Goal: Answer question/provide support: Share knowledge or assist other users

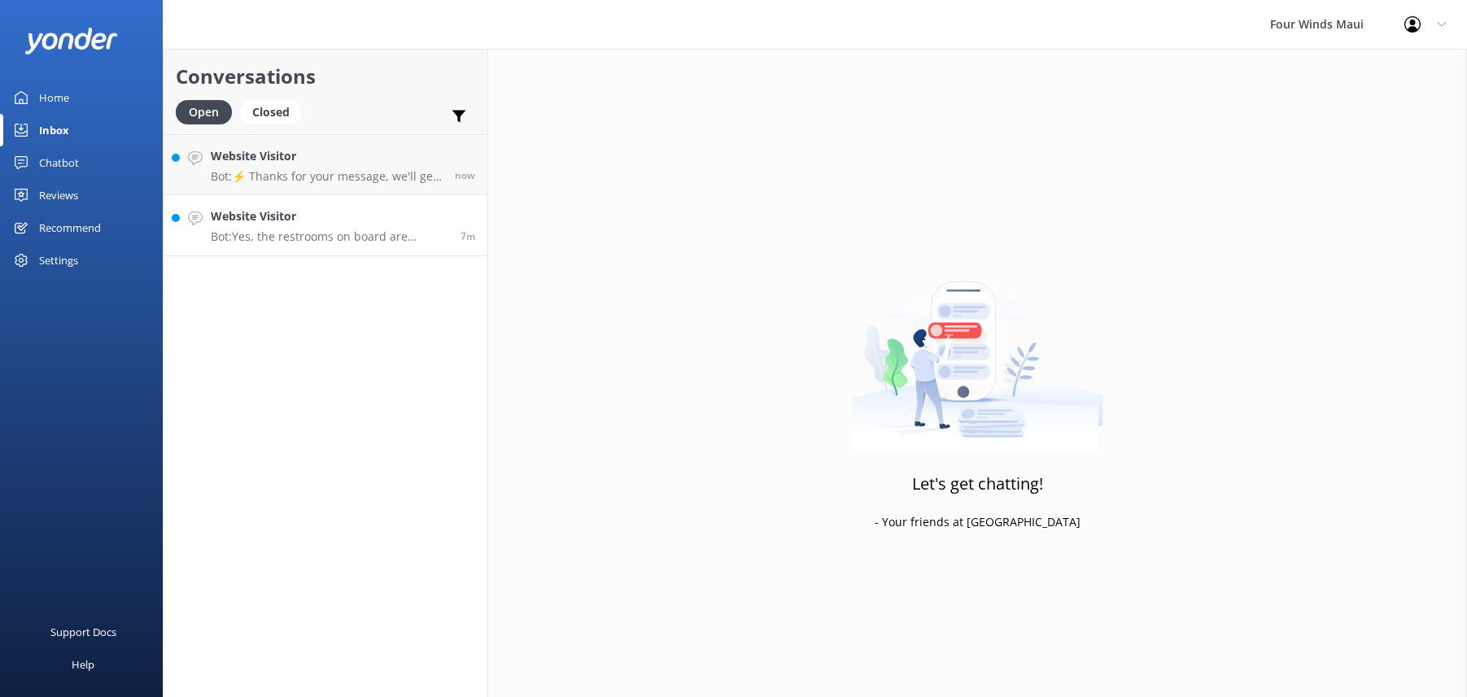
click at [373, 225] on div "Website Visitor Bot: Yes, the restrooms on board are equipped with marine heads…" at bounding box center [330, 225] width 238 height 36
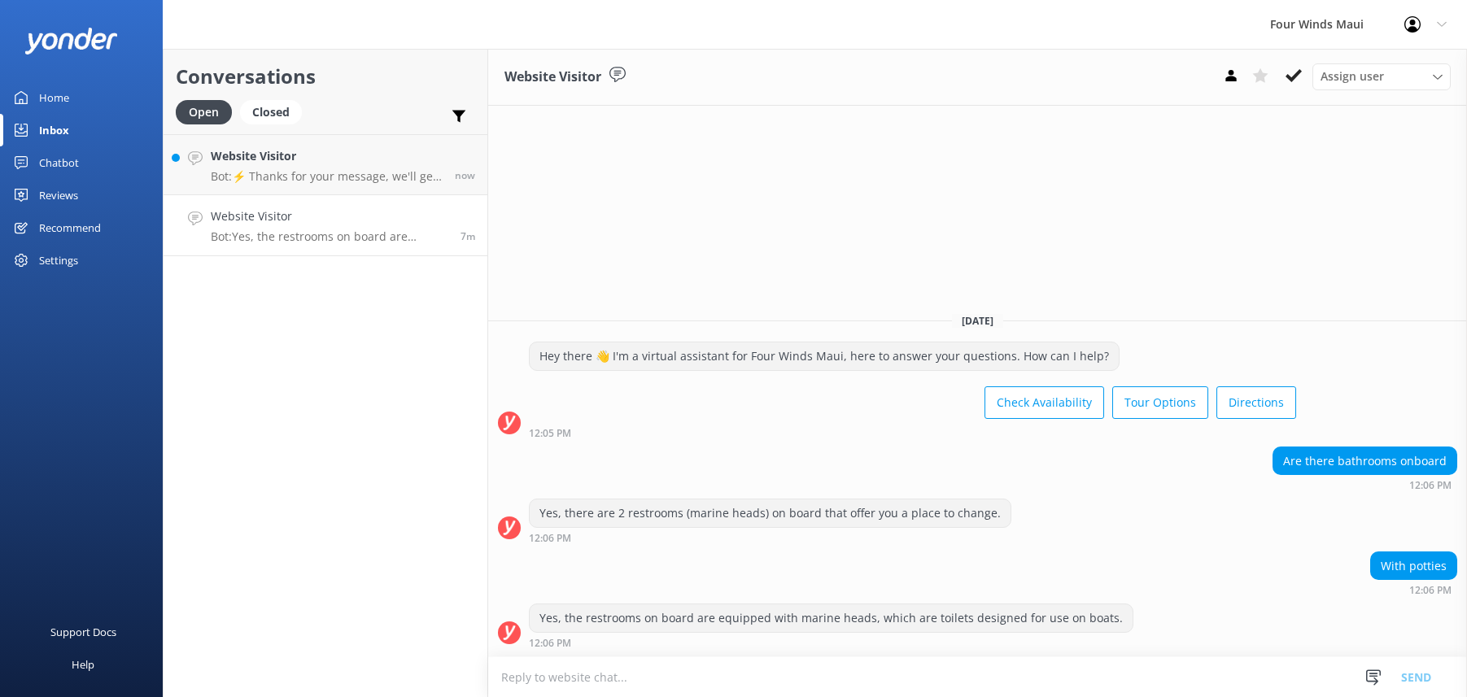
click at [377, 197] on link "Website Visitor Bot: Yes, the restrooms on board are equipped with marine heads…" at bounding box center [326, 225] width 324 height 61
click at [388, 170] on p "Bot: ⚡ Thanks for your message, we'll get back to you as soon as we can. Feel f…" at bounding box center [327, 176] width 232 height 15
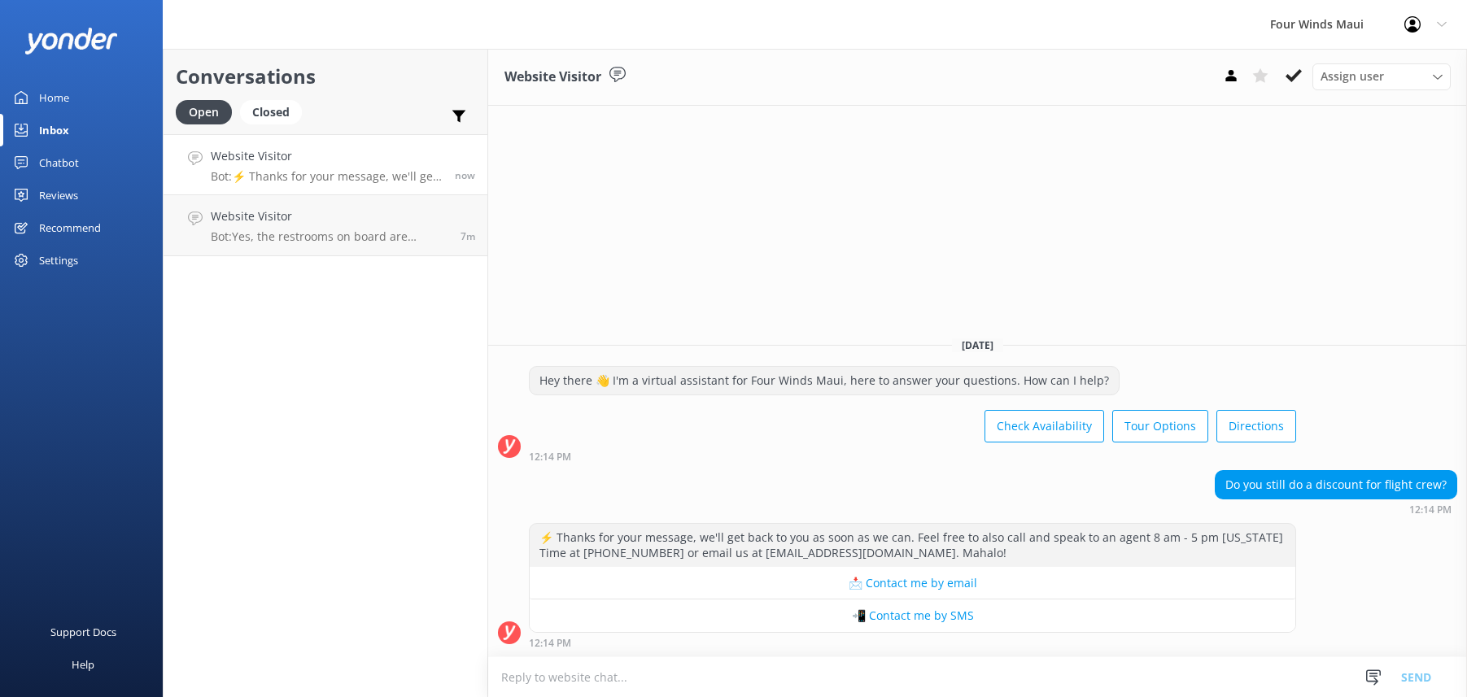
click at [662, 675] on textarea at bounding box center [977, 677] width 979 height 40
click at [696, 677] on textarea "Aloha! We have large party discounts, kamaaina, and active military. Mahalo!" at bounding box center [977, 677] width 979 height 41
type textarea "Aloha! We have large party discounts (10 pax or more), kamaaina, and active mil…"
click at [1412, 671] on button "Send" at bounding box center [1416, 677] width 61 height 41
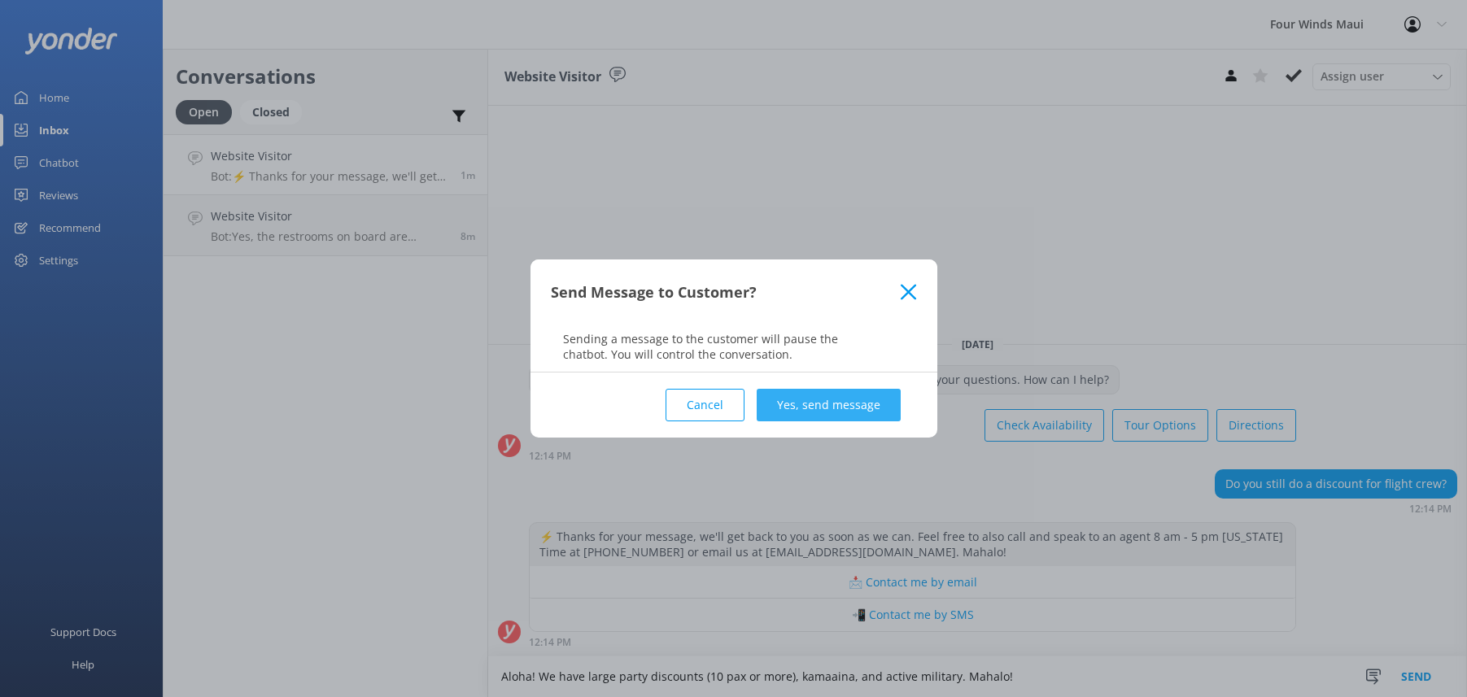
click at [880, 396] on button "Yes, send message" at bounding box center [829, 405] width 144 height 33
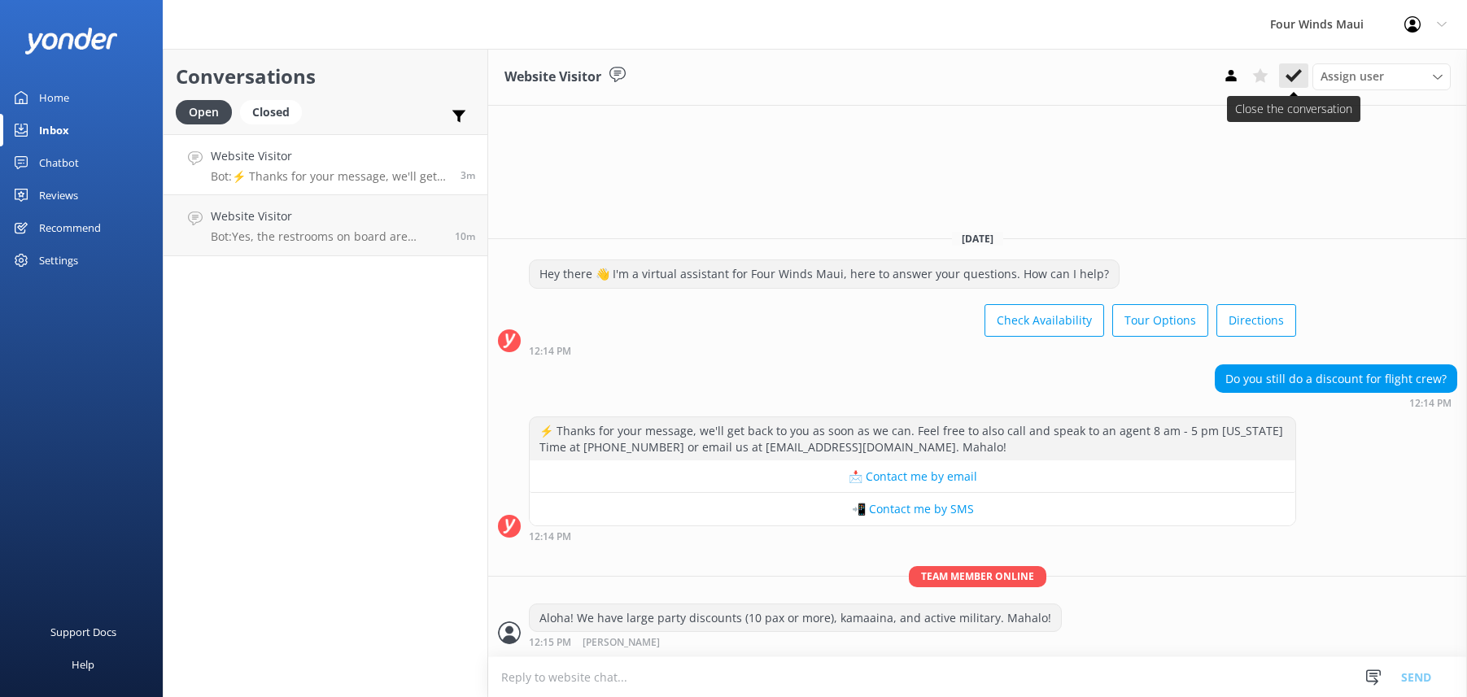
click at [1292, 78] on use at bounding box center [1294, 75] width 16 height 13
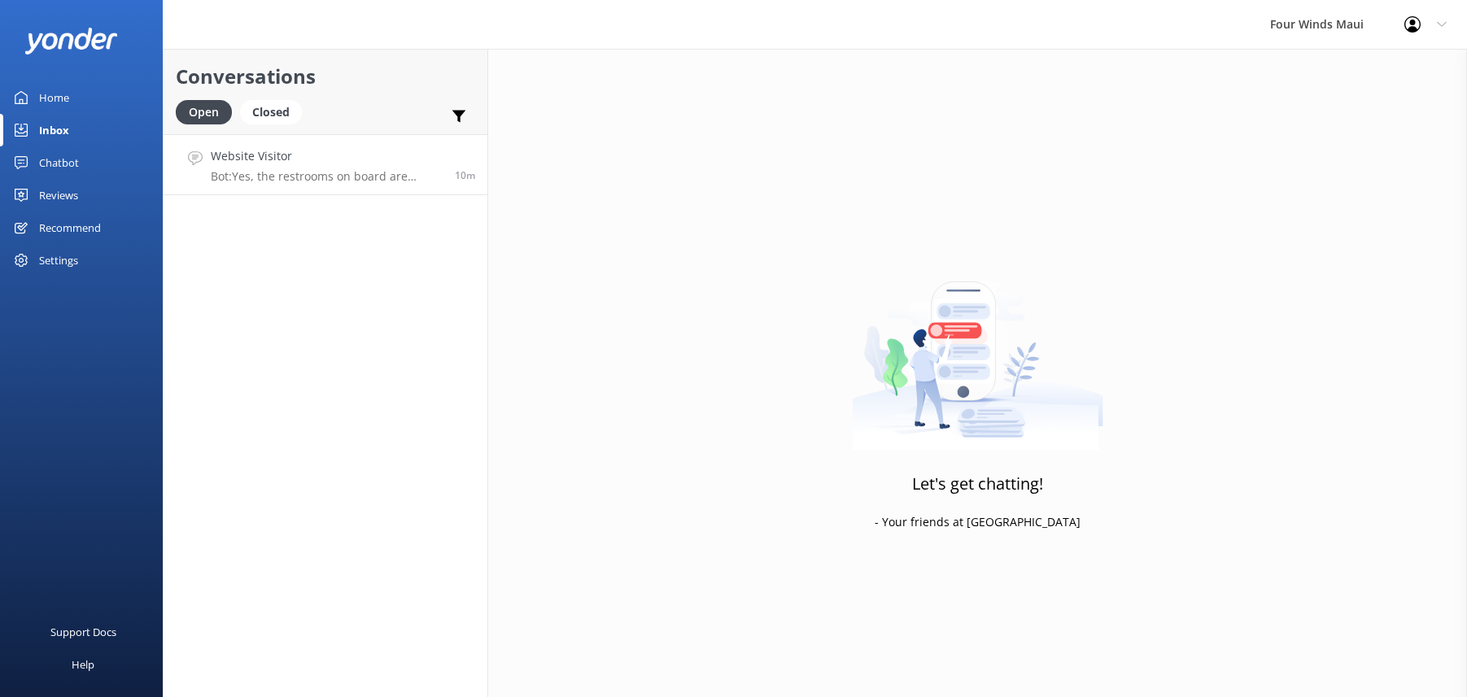
click at [391, 163] on h4 "Website Visitor" at bounding box center [327, 156] width 232 height 18
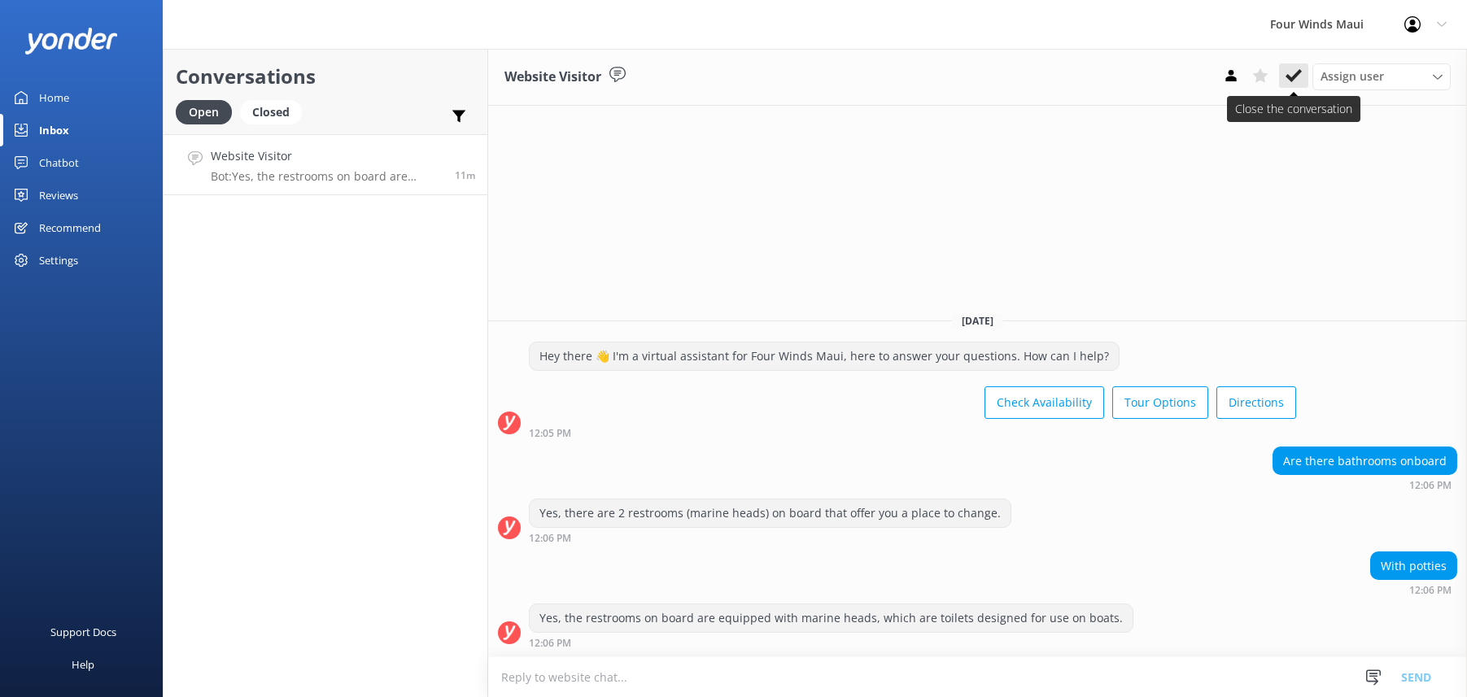
click at [1289, 67] on button at bounding box center [1293, 75] width 29 height 24
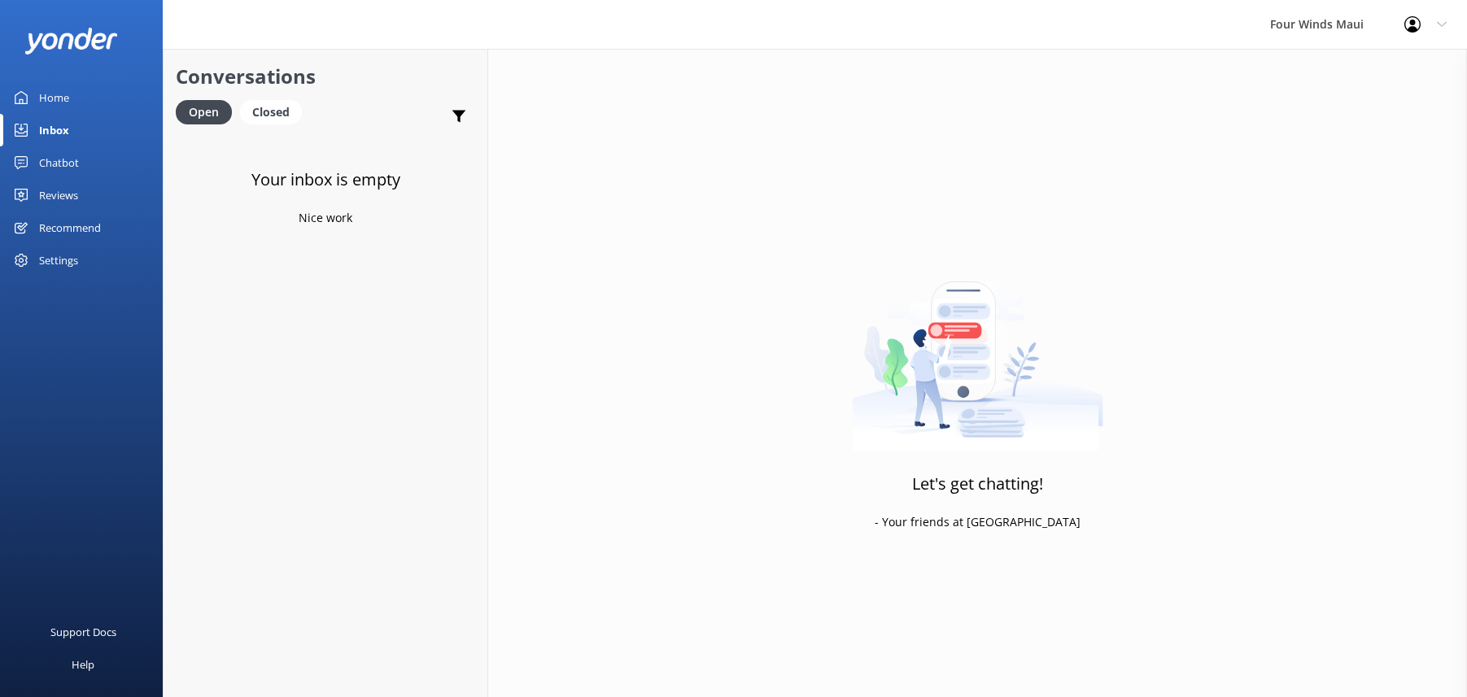
click at [67, 163] on div "Chatbot" at bounding box center [59, 162] width 40 height 33
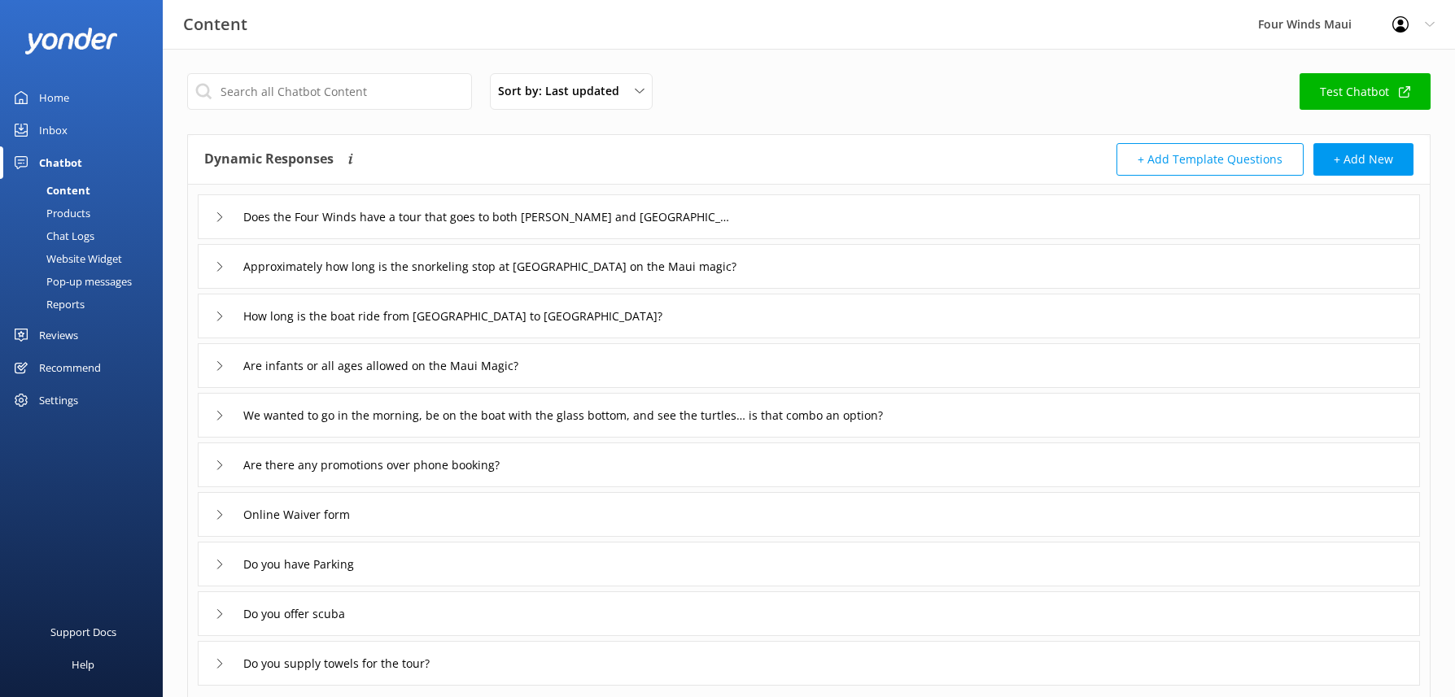
click at [74, 234] on div "Chat Logs" at bounding box center [52, 236] width 85 height 23
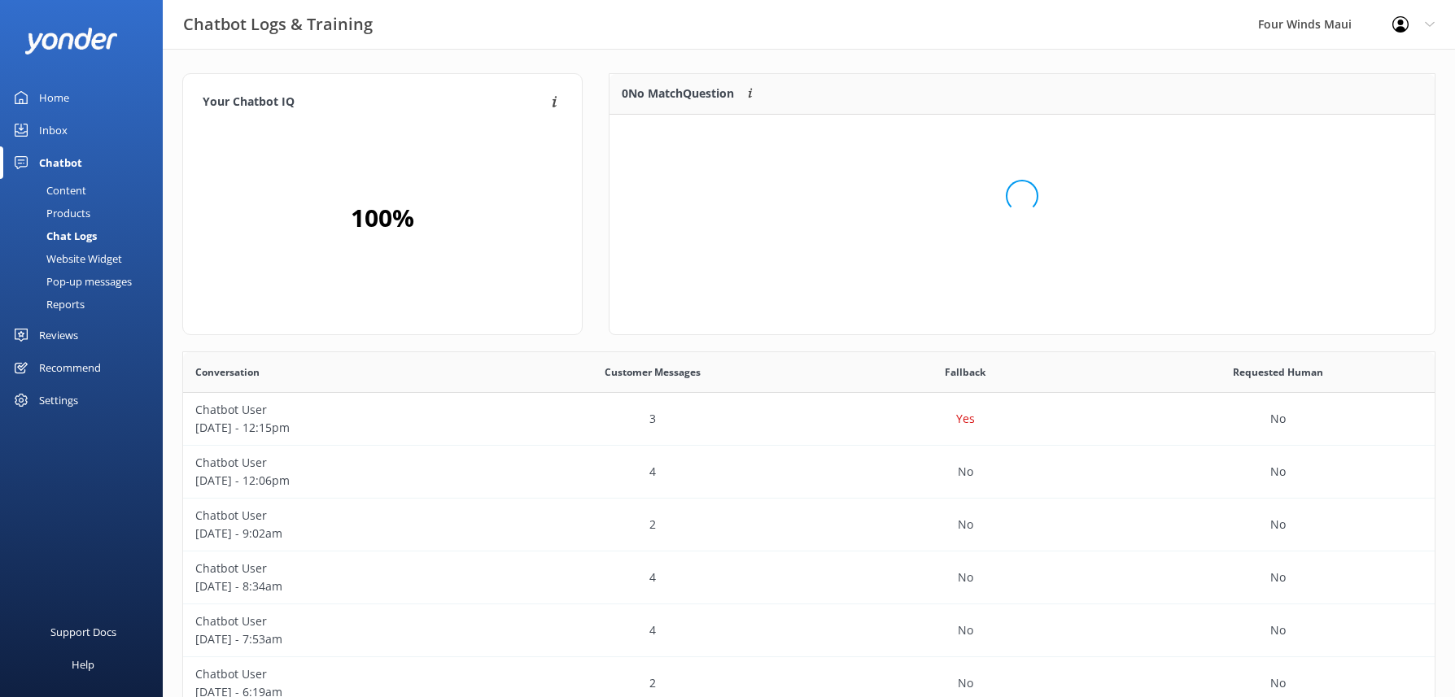
scroll to position [70, 813]
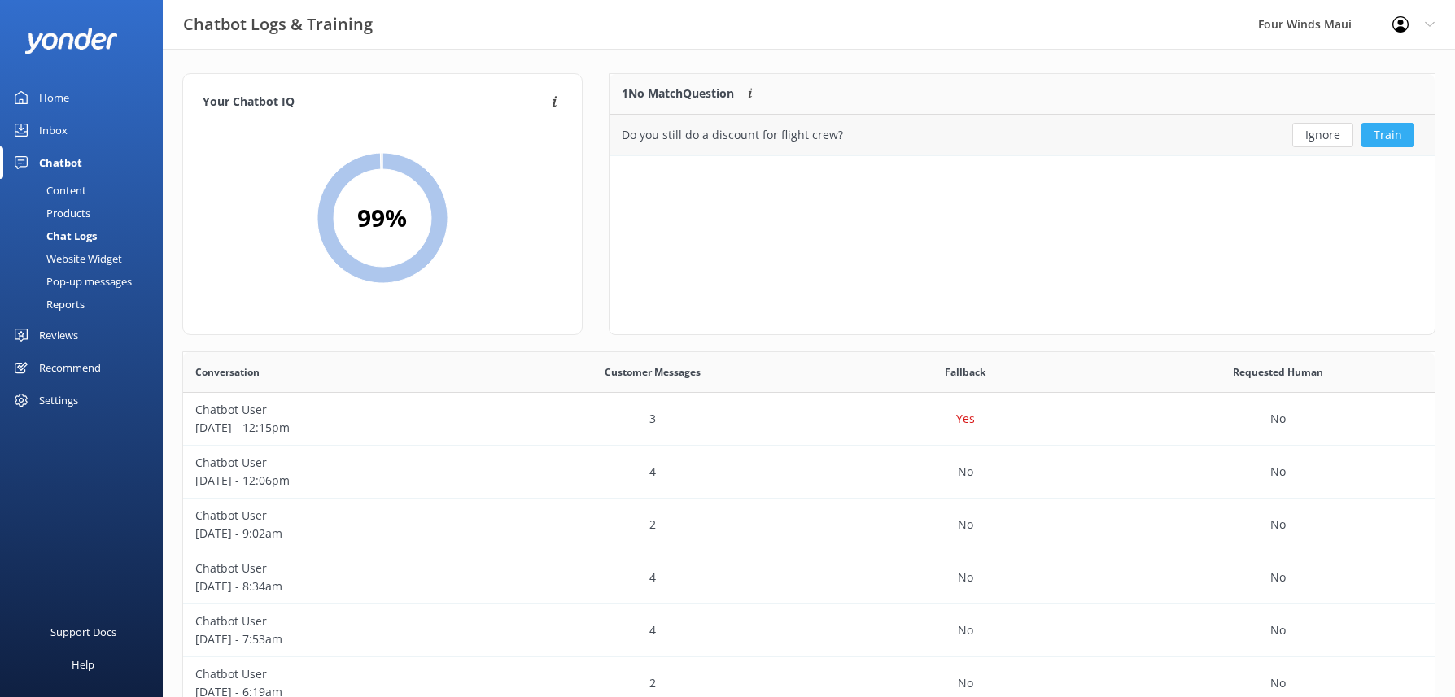
click at [1381, 129] on button "Train" at bounding box center [1387, 135] width 53 height 24
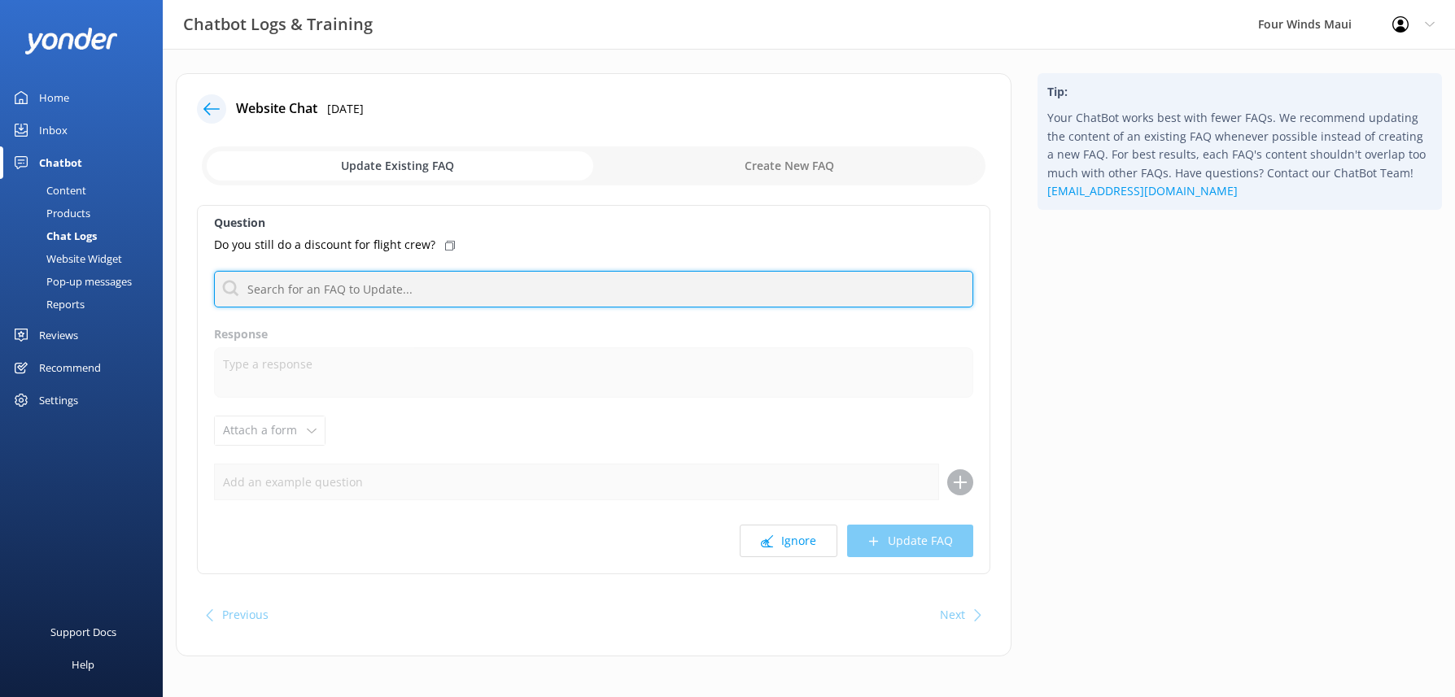
click at [391, 295] on input "text" at bounding box center [593, 289] width 759 height 37
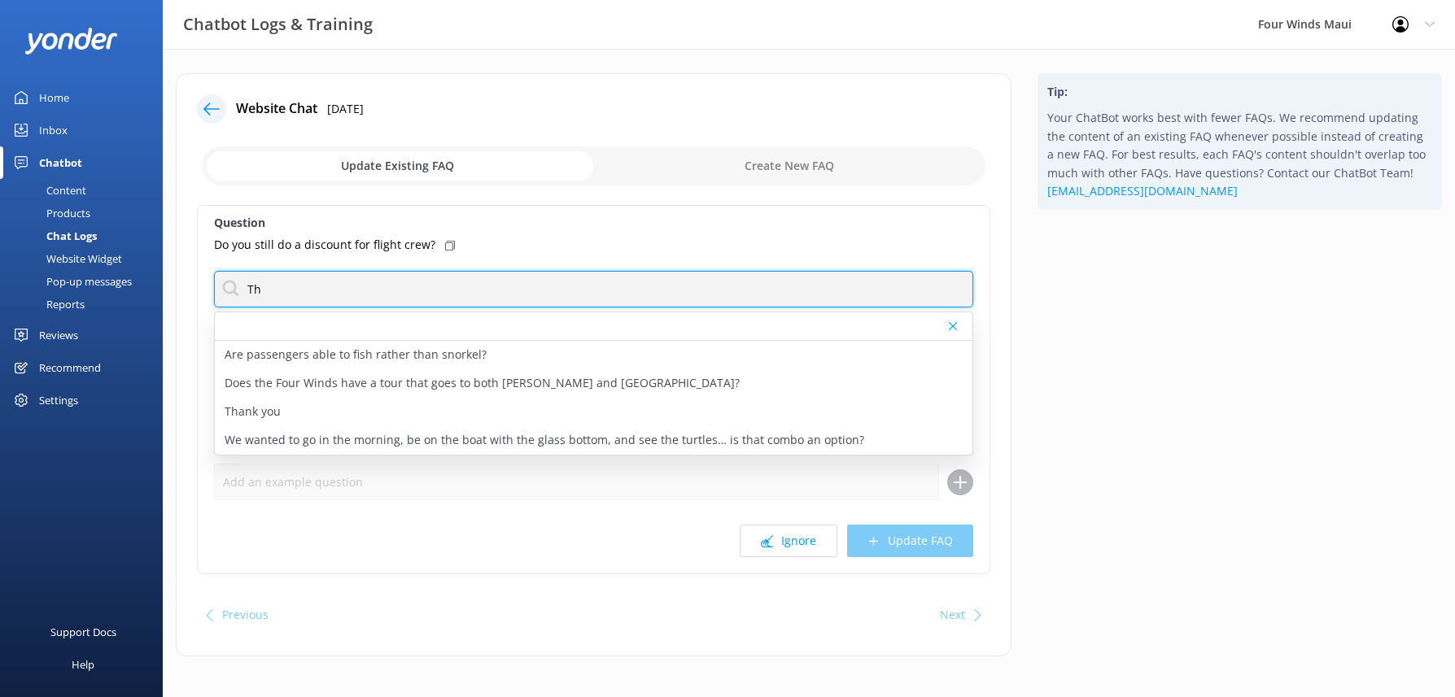
type input "T"
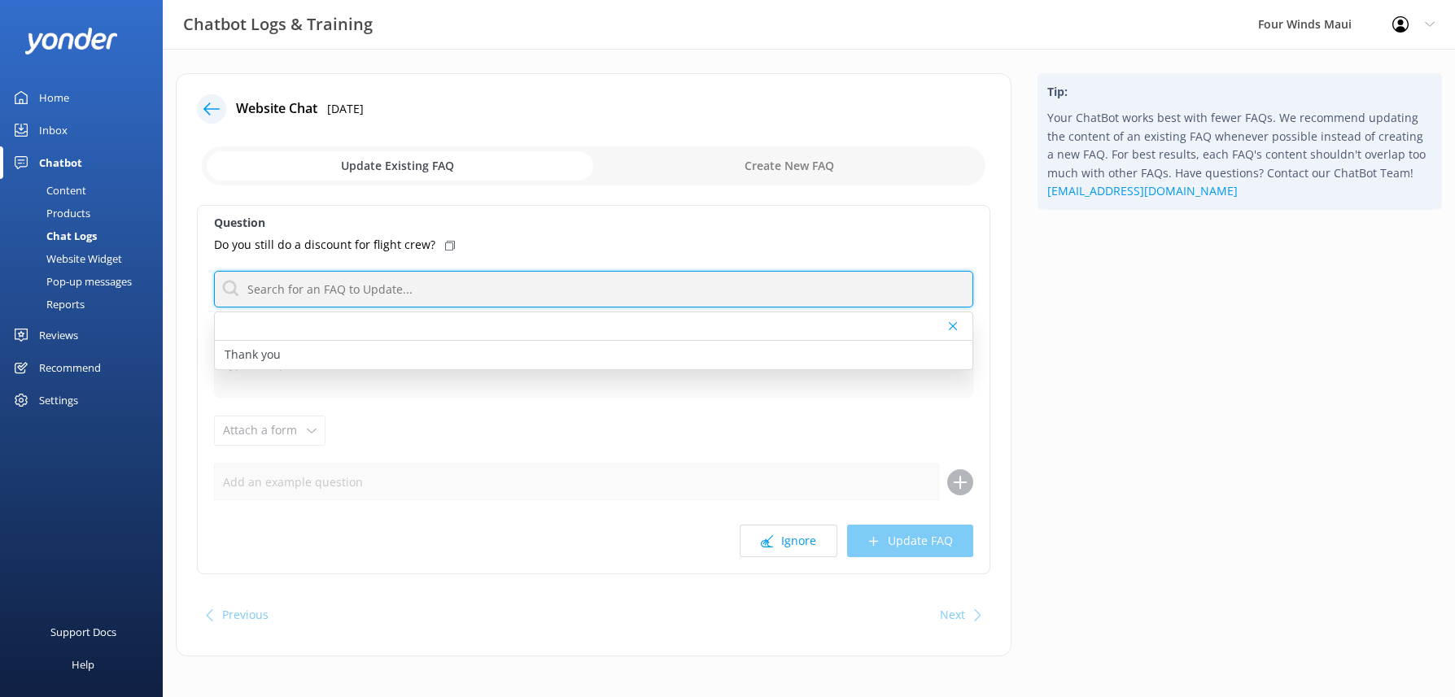
paste input "Thank you for reaching out! We’re happy to offer discounts for groups of 10 or …"
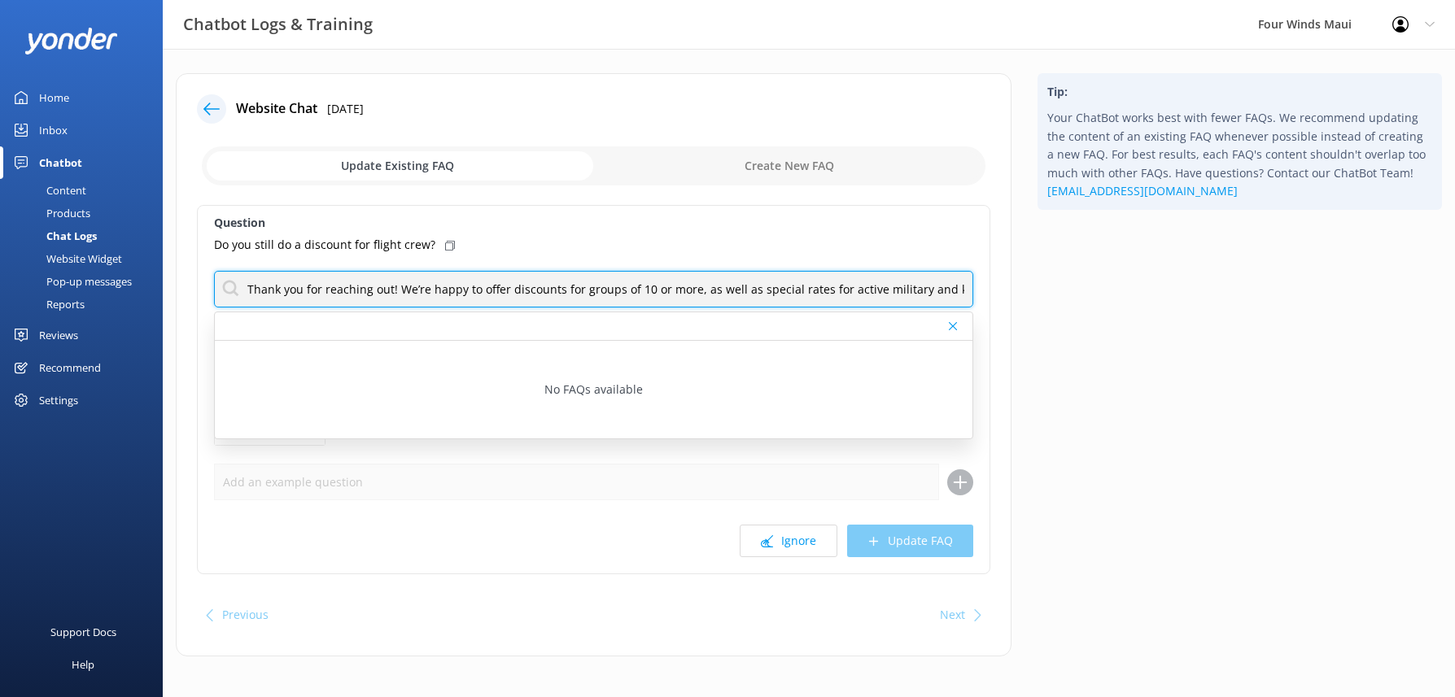
drag, startPoint x: 954, startPoint y: 286, endPoint x: 107, endPoint y: 254, distance: 848.4
click at [108, 254] on div "Chatbot Logs & Training Four Winds Maui Profile Settings Logout Home Inbox Chat…" at bounding box center [727, 377] width 1455 height 657
click at [525, 290] on input "Thank you for reaching out! We’re happy to offer discounts for groups of 10 or …" at bounding box center [593, 289] width 759 height 37
type input "Thank you for reaching out! We’re happy to offer discounts for groups of 10 or …"
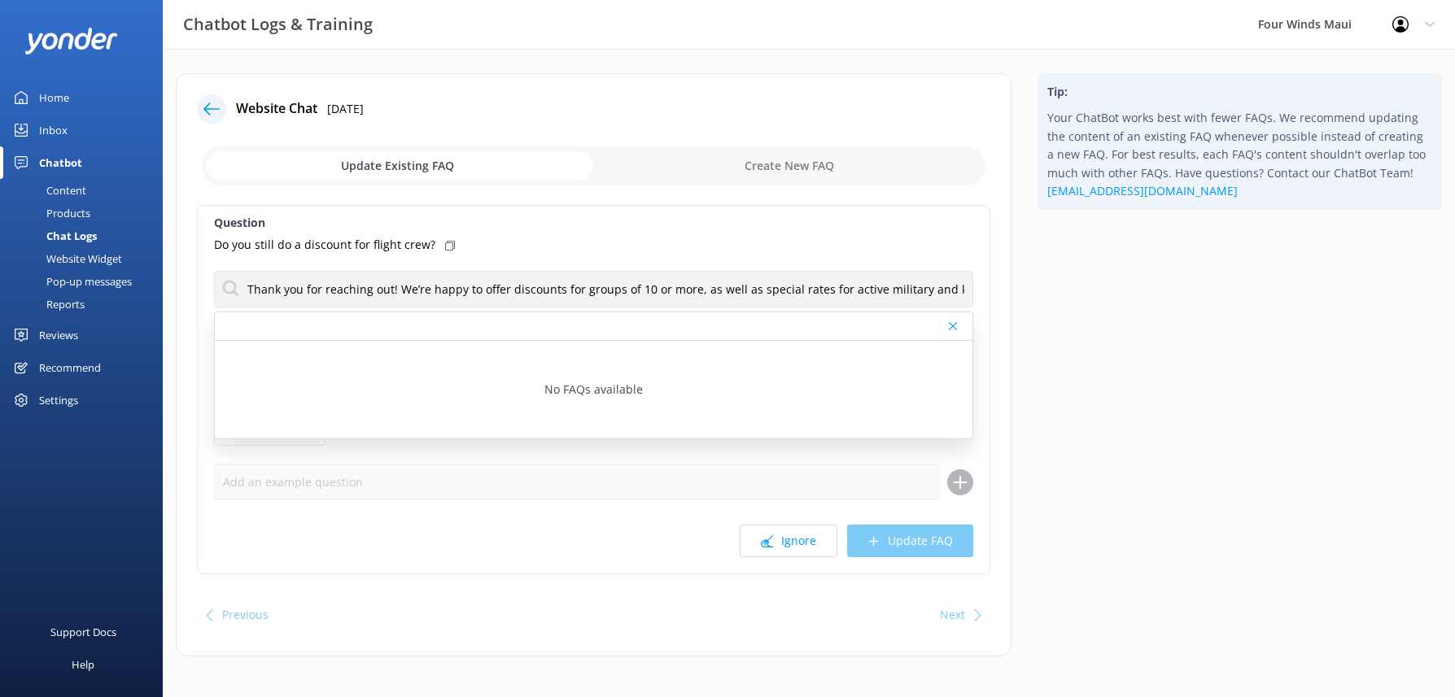
click at [1184, 387] on div "Tip: Your ChatBot works best with fewer FAQs. We recommend updating the content…" at bounding box center [1239, 373] width 430 height 600
click at [955, 326] on icon at bounding box center [953, 326] width 8 height 10
click at [938, 542] on div "Ignore Update FAQ" at bounding box center [593, 541] width 759 height 33
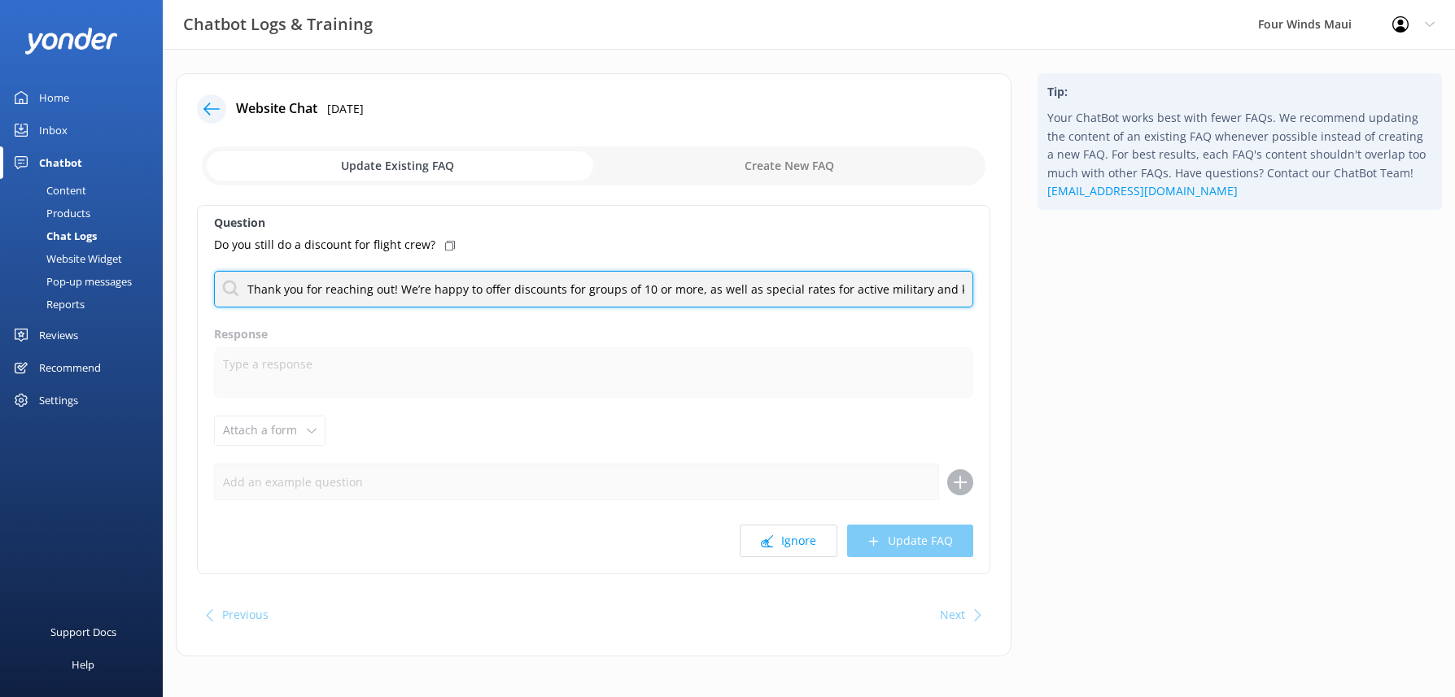
click at [289, 290] on input "Thank you for reaching out! We’re happy to offer discounts for groups of 10 or …" at bounding box center [593, 289] width 759 height 37
drag, startPoint x: 243, startPoint y: 292, endPoint x: 1470, endPoint y: 370, distance: 1229.4
click at [1455, 370] on html "Chatbot Logs & Training Four Winds Maui Profile Settings Logout Home Inbox Chat…" at bounding box center [727, 352] width 1455 height 705
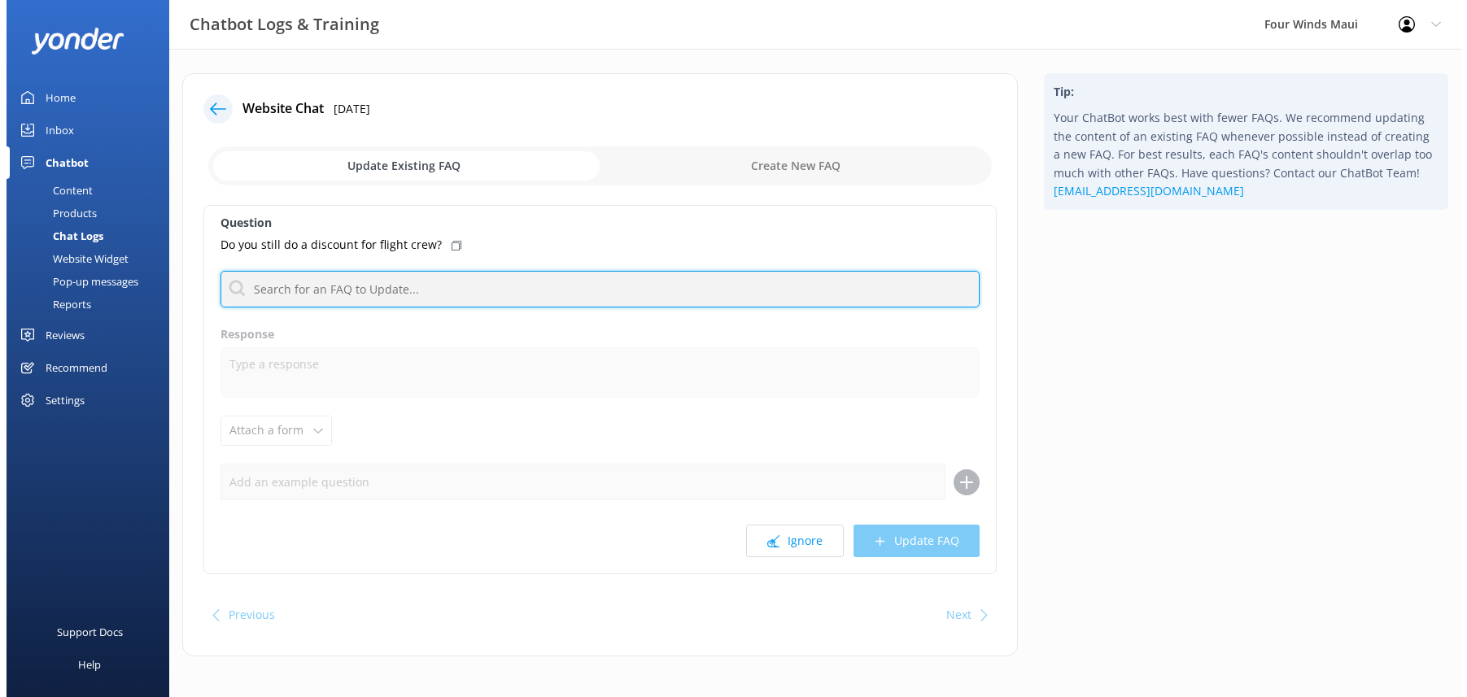
scroll to position [0, 0]
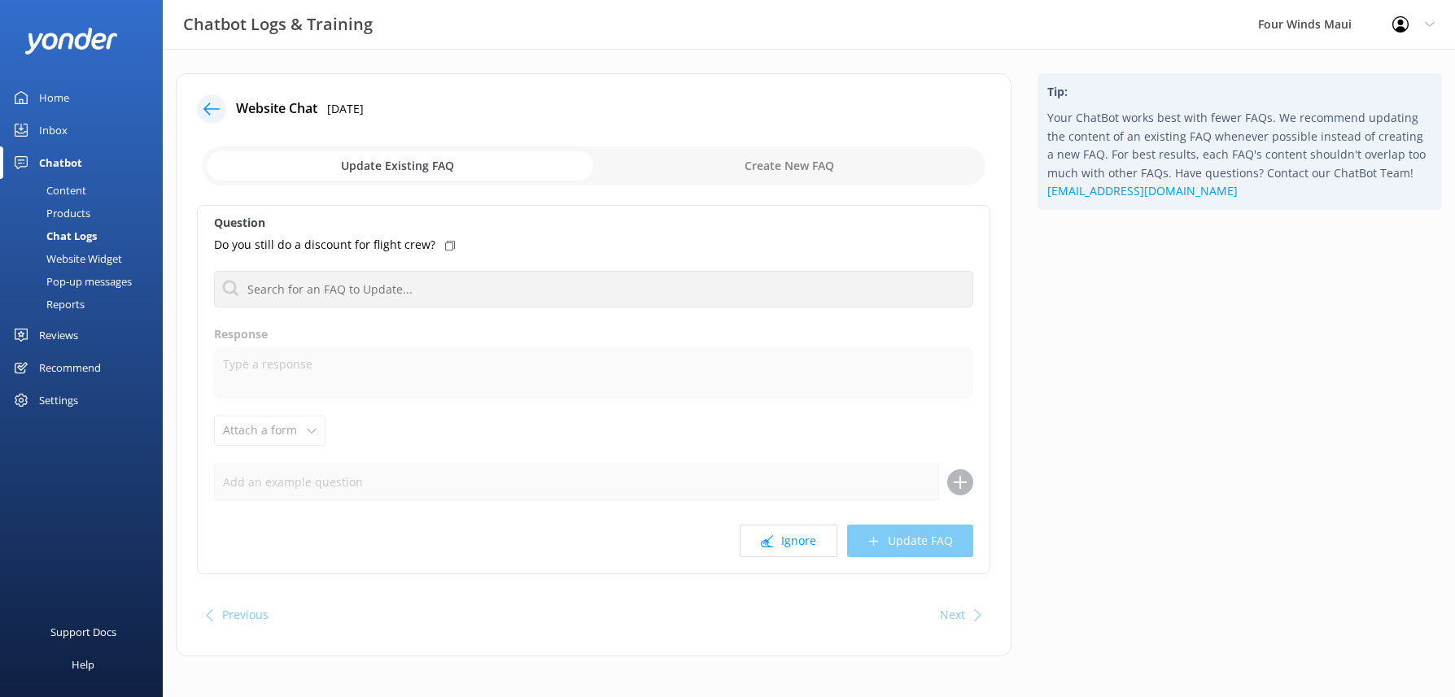
click at [751, 161] on input "checkbox" at bounding box center [594, 165] width 784 height 39
checkbox input "true"
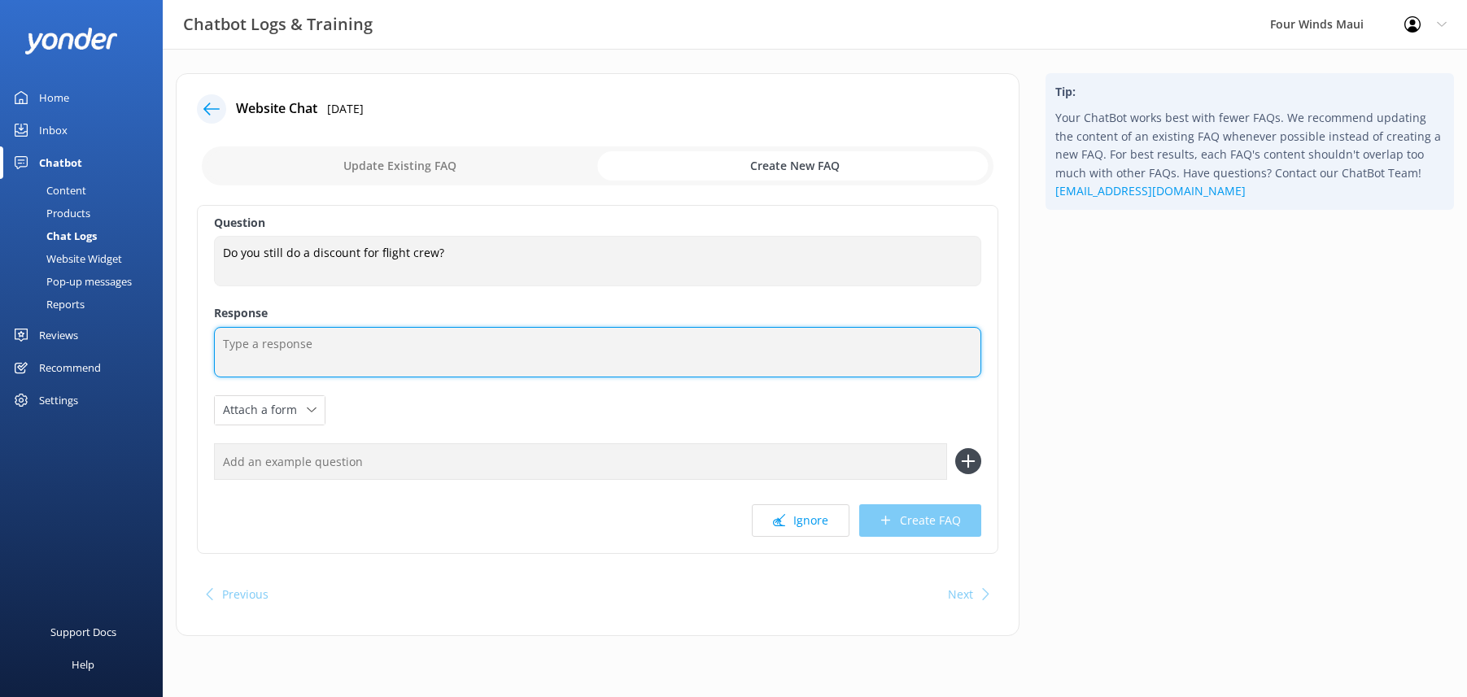
click at [342, 340] on textarea at bounding box center [597, 352] width 767 height 50
paste textarea "Thank you for reaching out! We’re happy to offer discounts for groups of 10 or …"
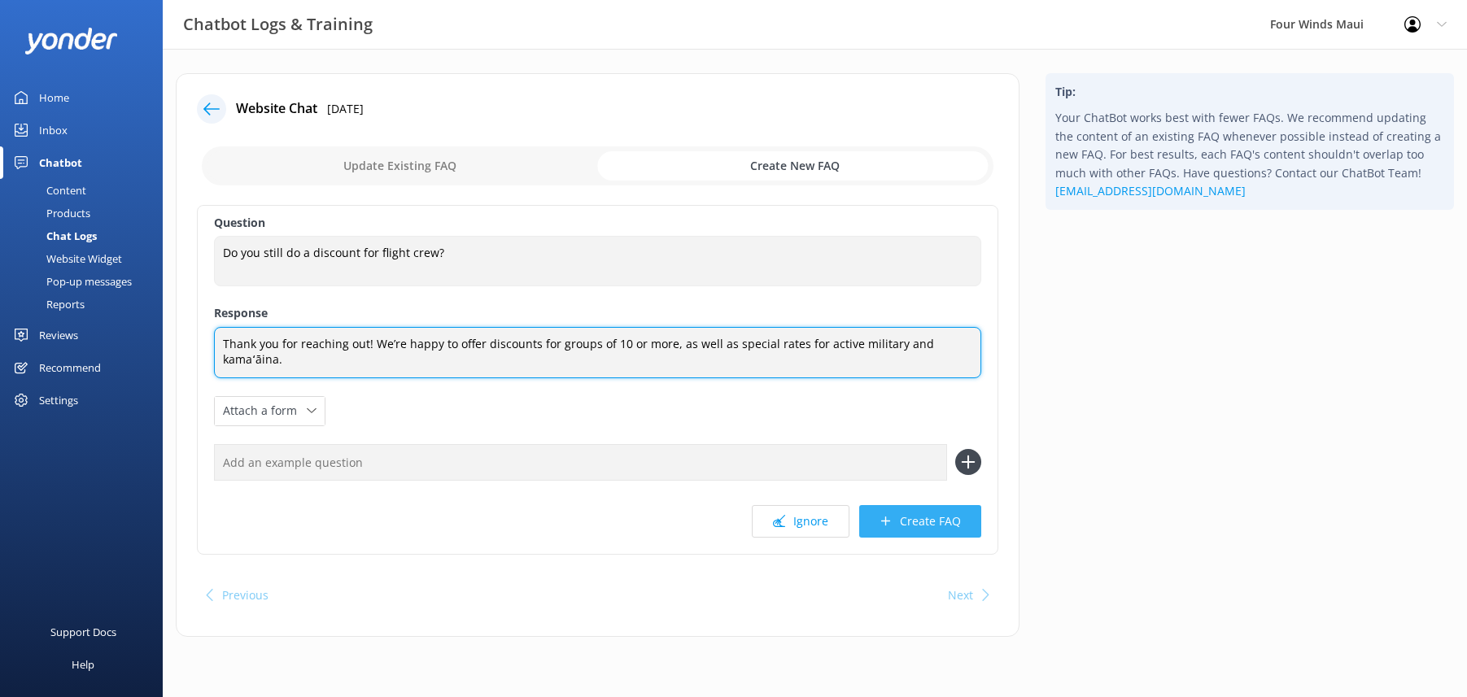
type textarea "Thank you for reaching out! We’re happy to offer discounts for groups of 10 or …"
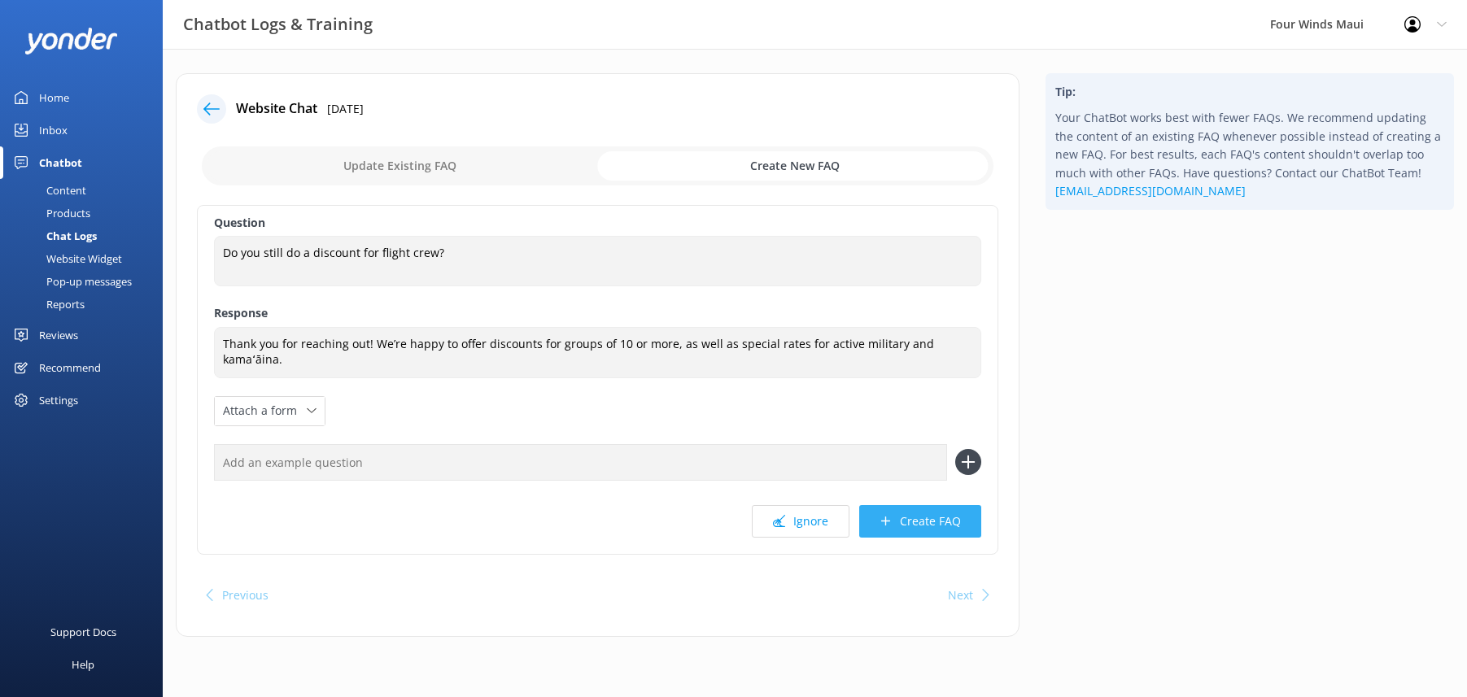
click at [929, 530] on button "Create FAQ" at bounding box center [920, 521] width 122 height 33
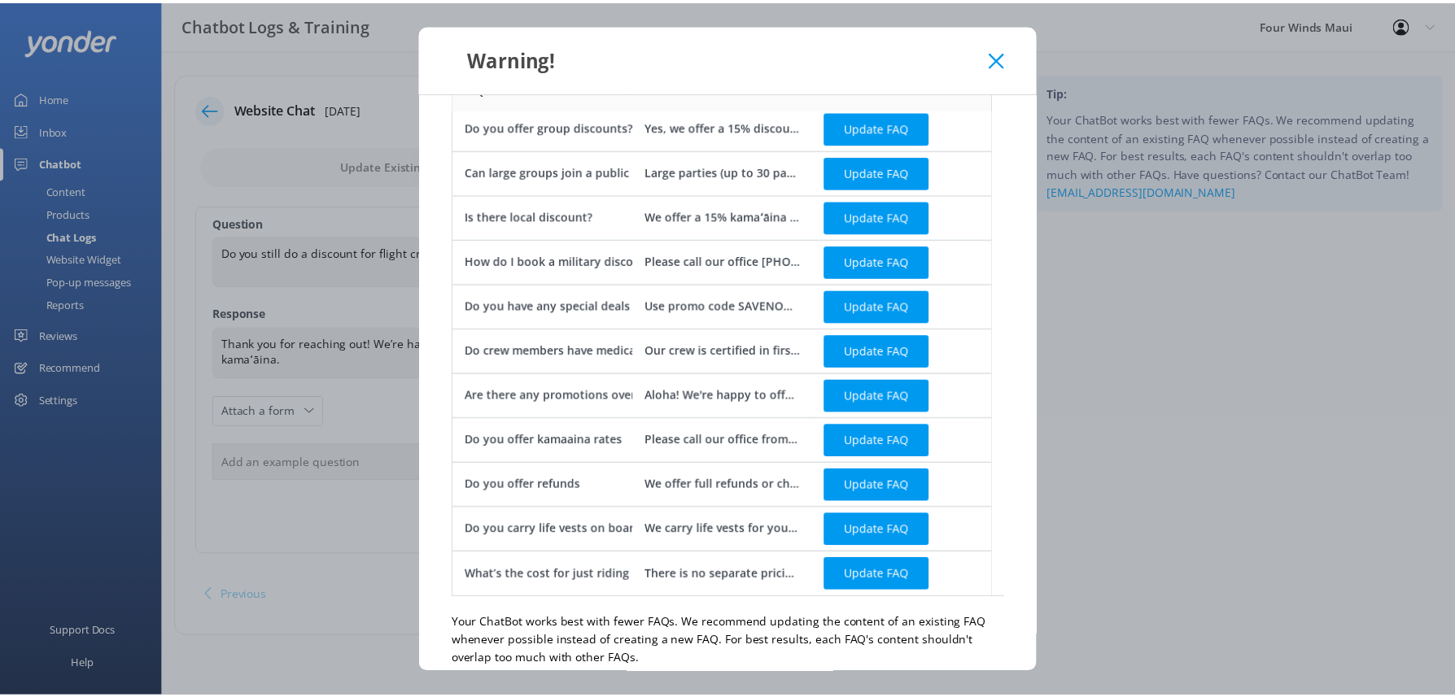
scroll to position [153, 0]
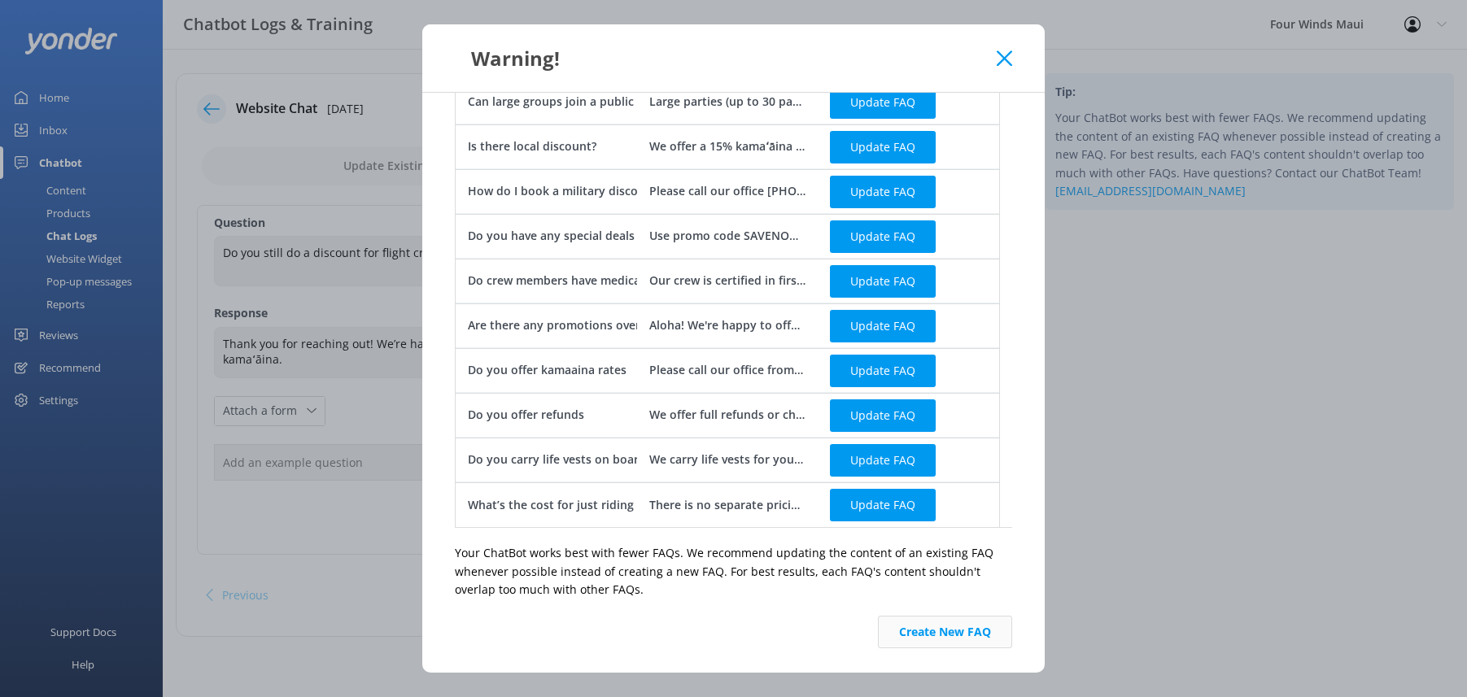
click at [899, 631] on button "Create New FAQ" at bounding box center [945, 632] width 134 height 33
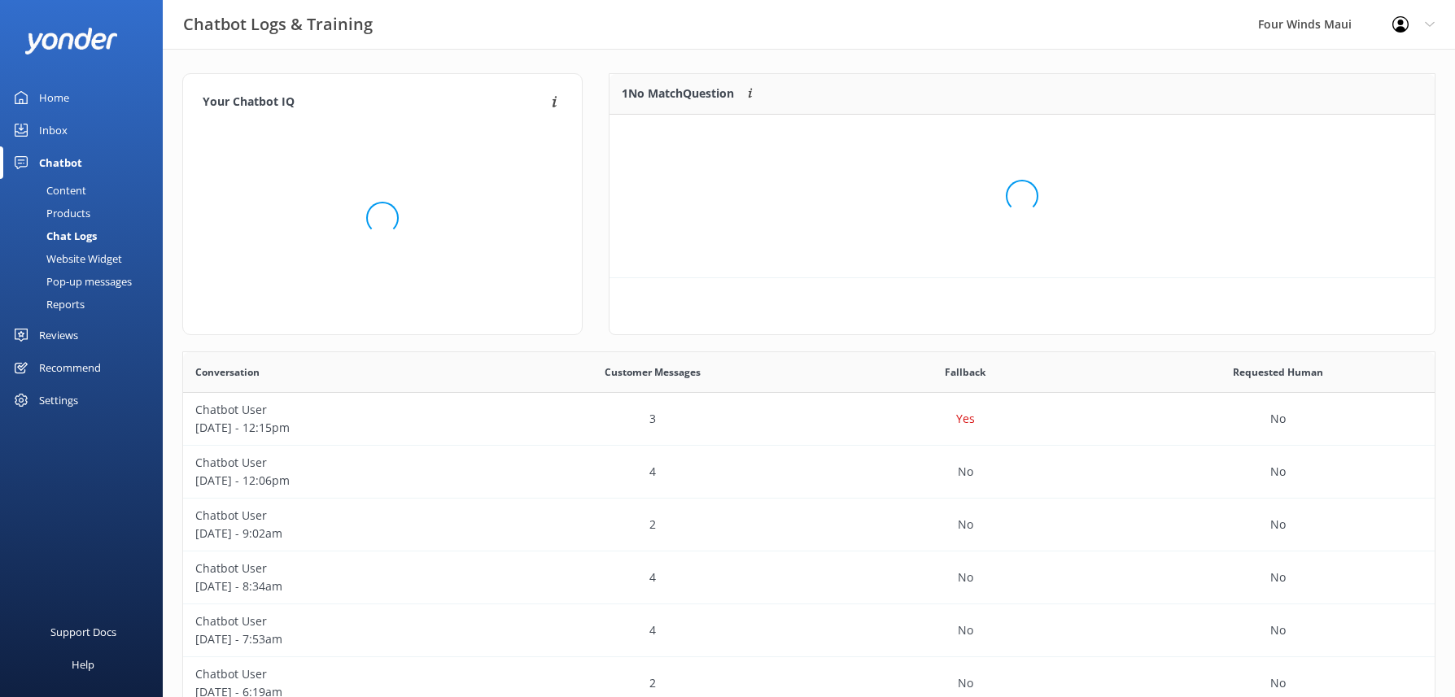
scroll to position [191, 813]
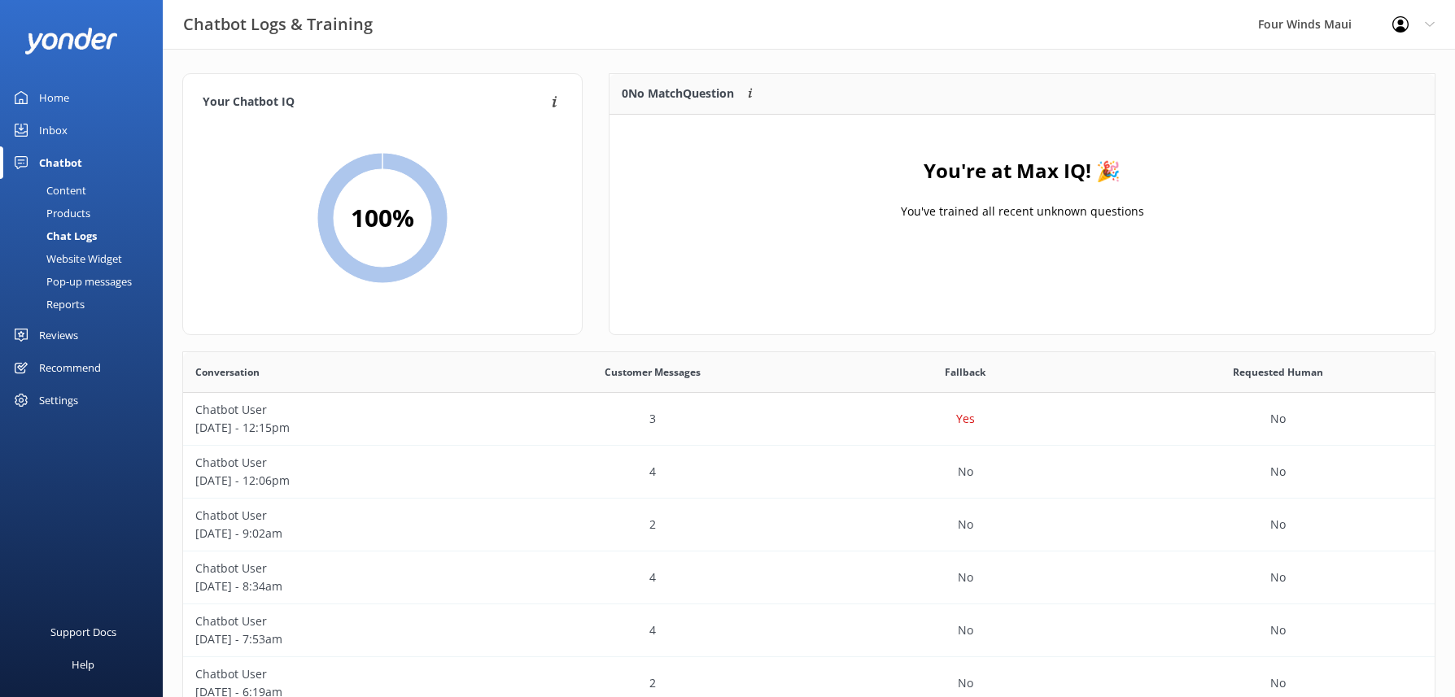
click at [57, 129] on div "Inbox" at bounding box center [53, 130] width 28 height 33
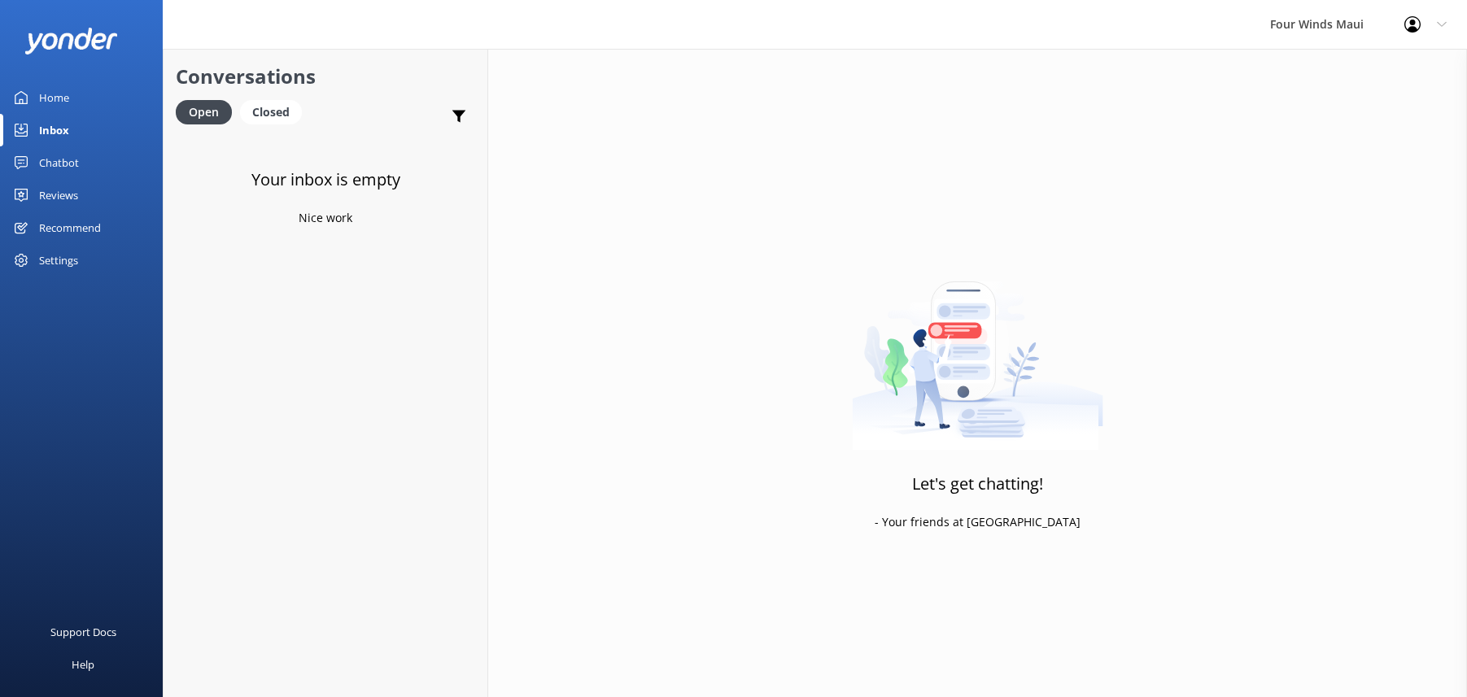
click at [46, 96] on div "Home" at bounding box center [54, 97] width 30 height 33
